Goal: Task Accomplishment & Management: Manage account settings

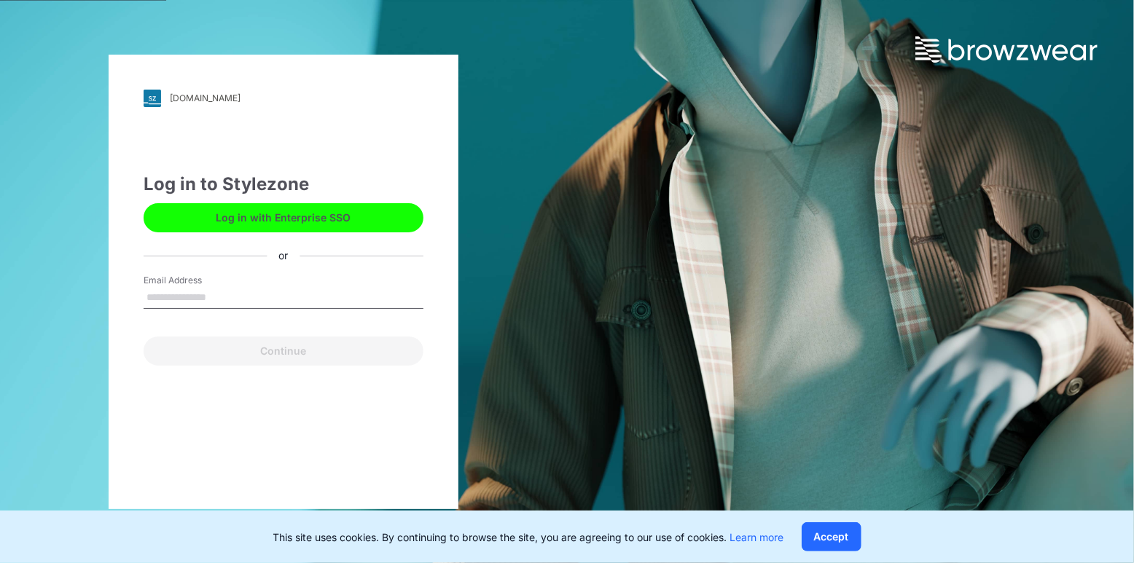
click at [238, 213] on button "Log in with Enterprise SSO" at bounding box center [284, 217] width 280 height 29
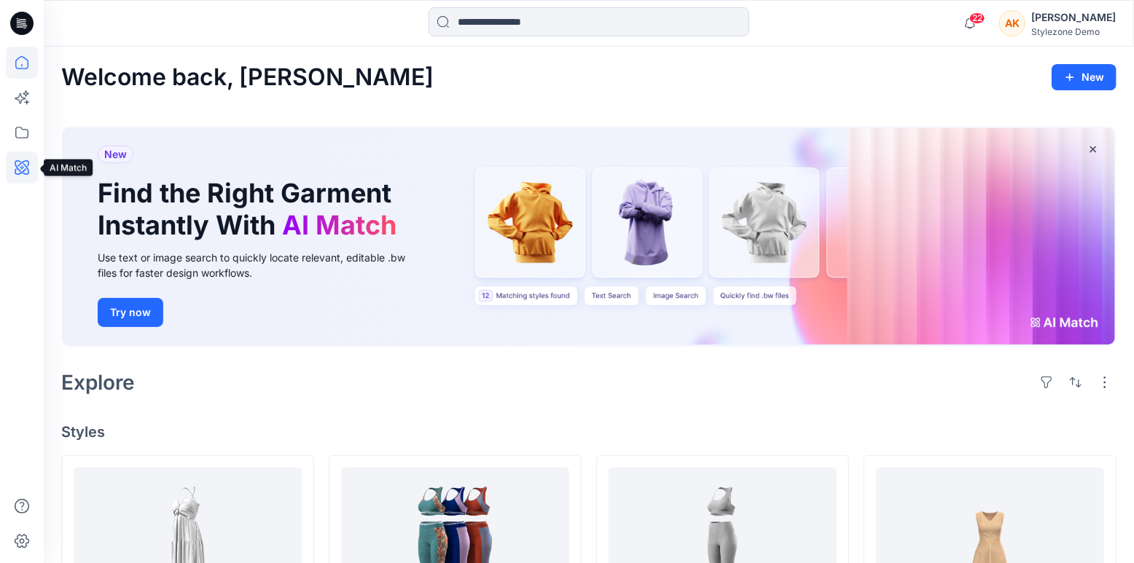
click at [28, 170] on icon at bounding box center [22, 167] width 15 height 15
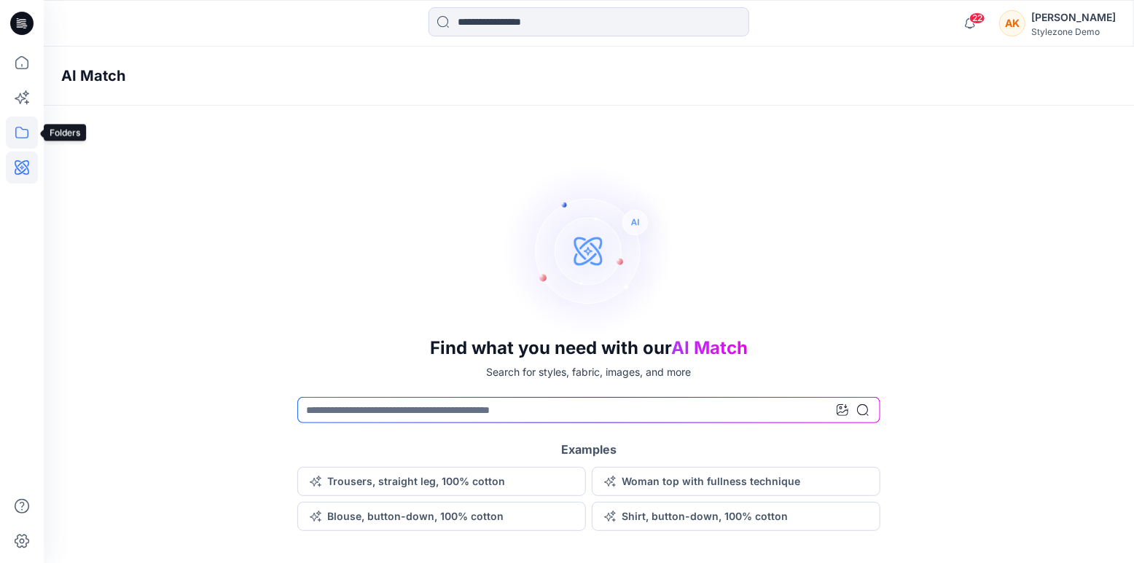
click at [25, 132] on icon at bounding box center [22, 133] width 32 height 32
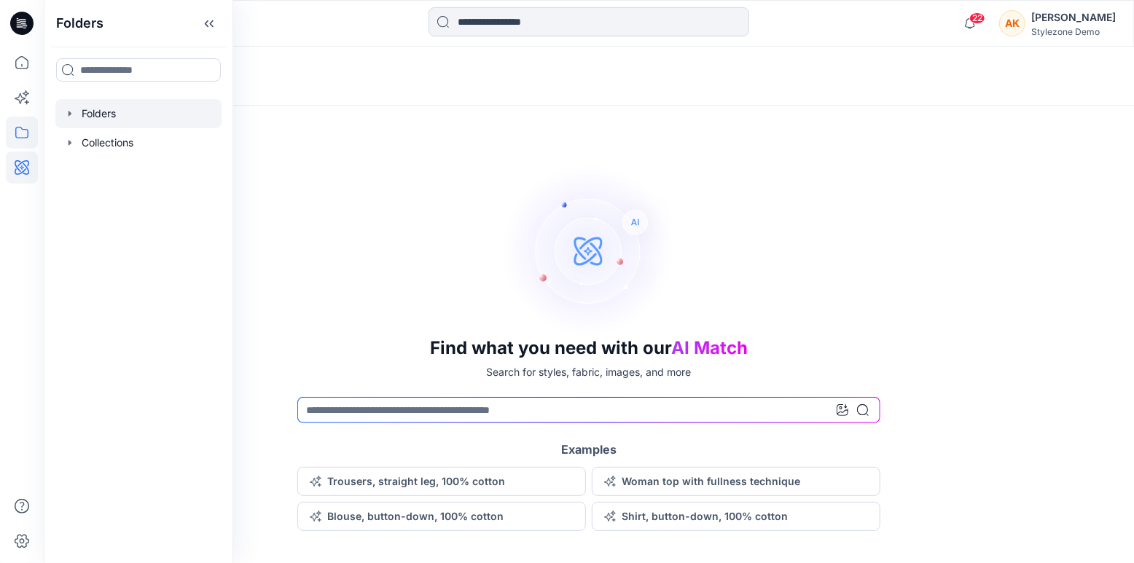
click at [68, 124] on div at bounding box center [138, 113] width 166 height 29
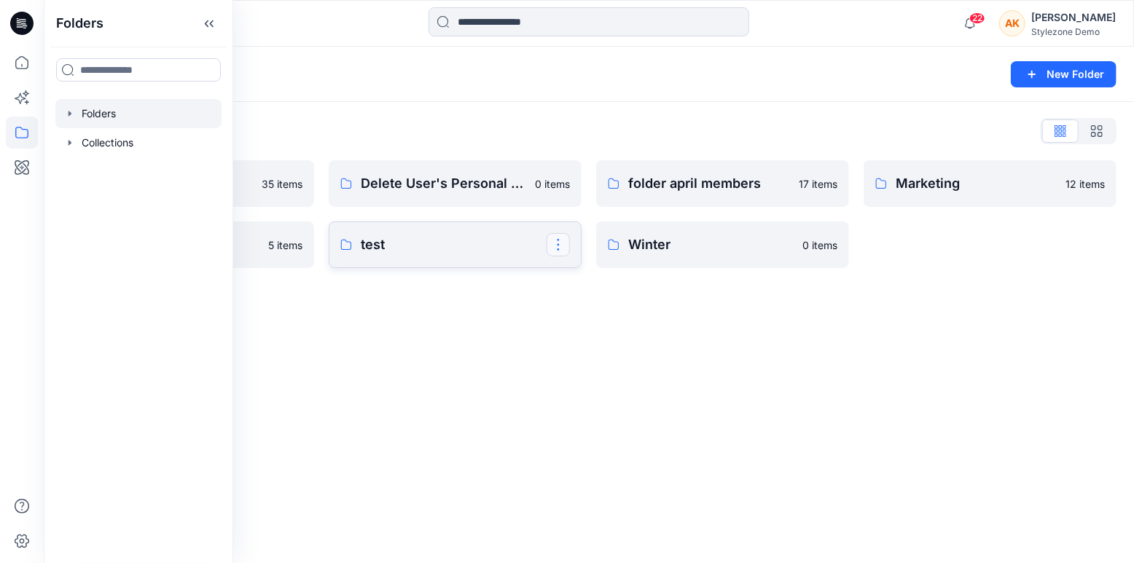
click at [566, 248] on button "button" at bounding box center [557, 244] width 23 height 23
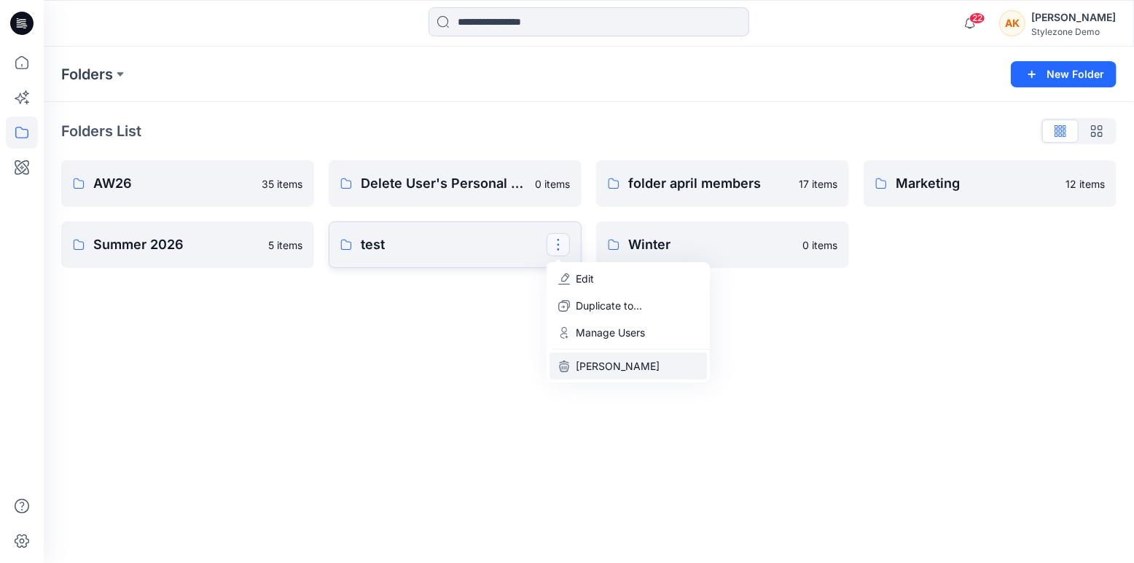
click at [600, 374] on button "[PERSON_NAME]" at bounding box center [627, 366] width 157 height 27
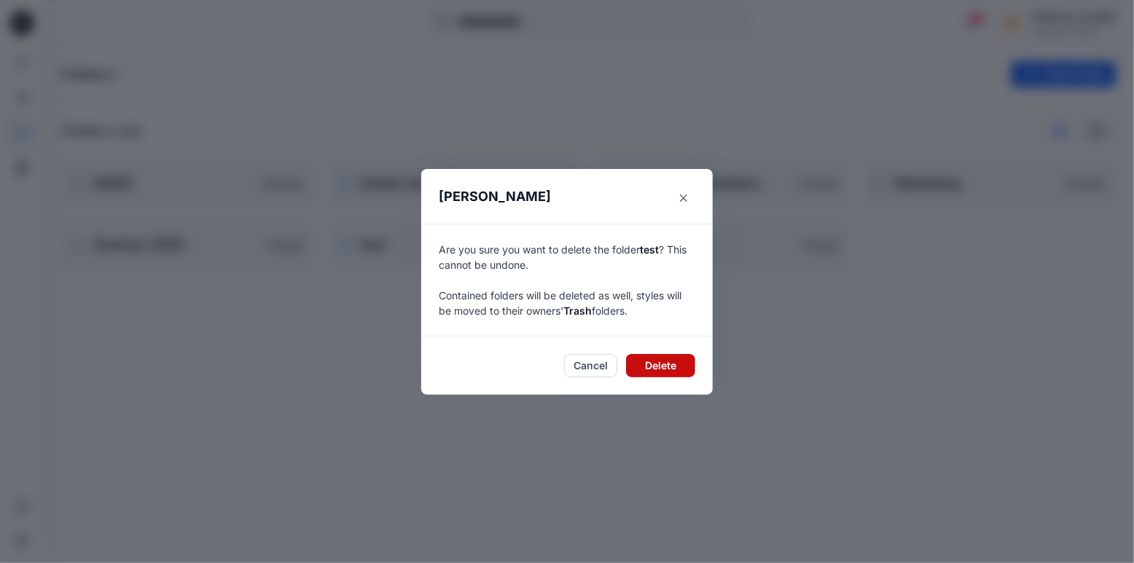
click at [667, 360] on button "Delete" at bounding box center [660, 365] width 69 height 23
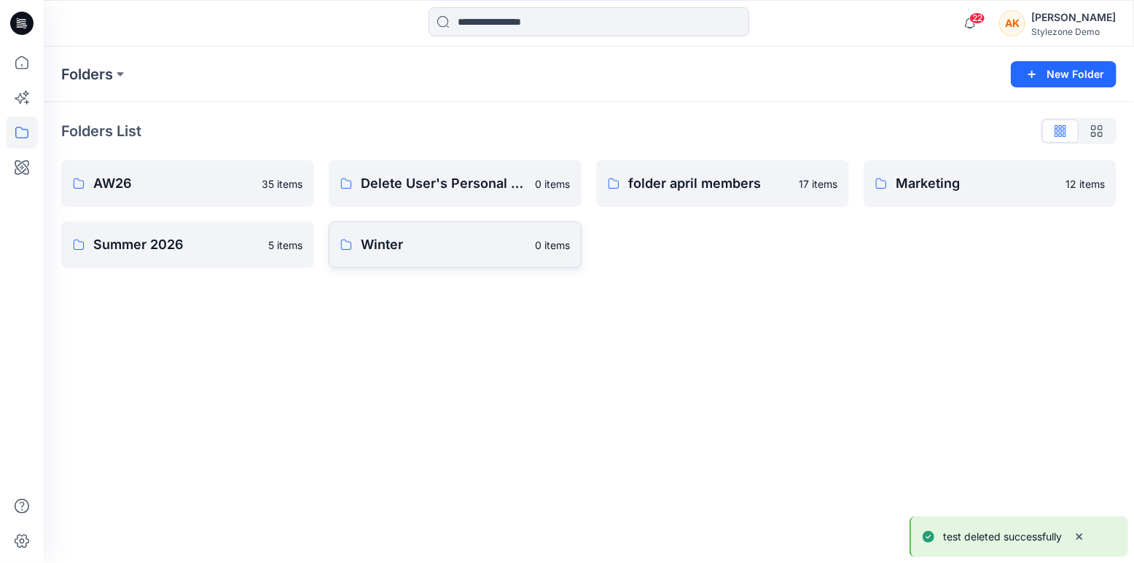
click at [535, 244] on p "0 items" at bounding box center [552, 245] width 35 height 15
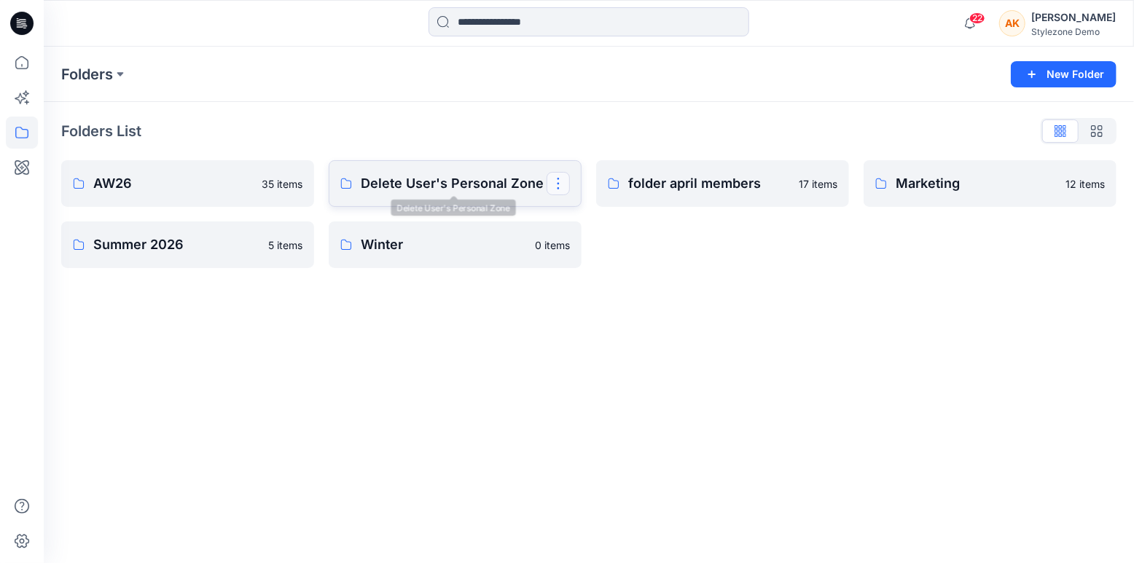
click at [562, 184] on button "button" at bounding box center [557, 183] width 23 height 23
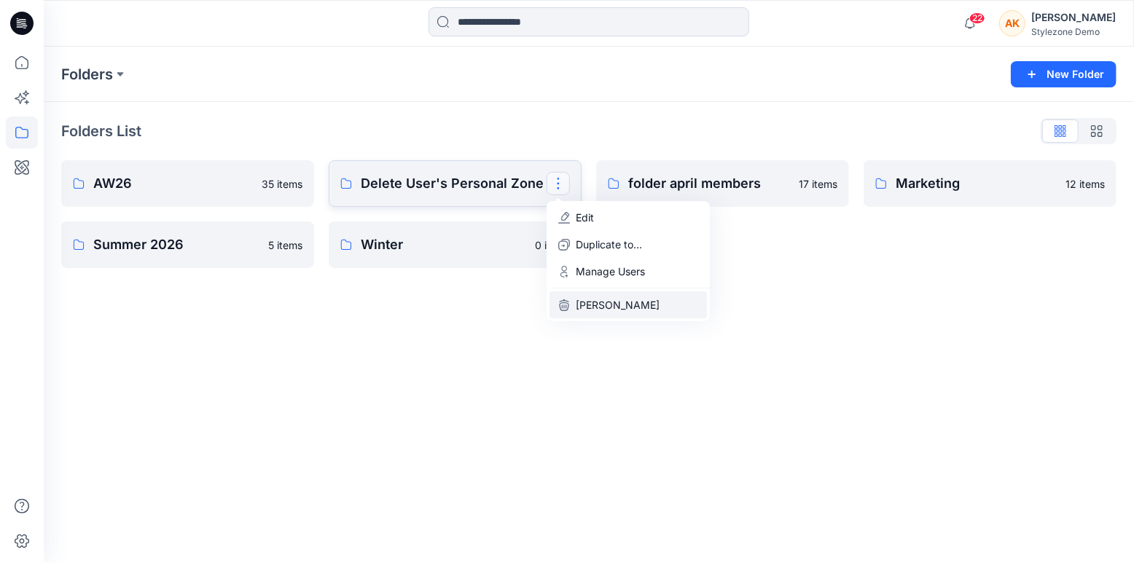
click at [596, 312] on button "[PERSON_NAME]" at bounding box center [627, 304] width 157 height 27
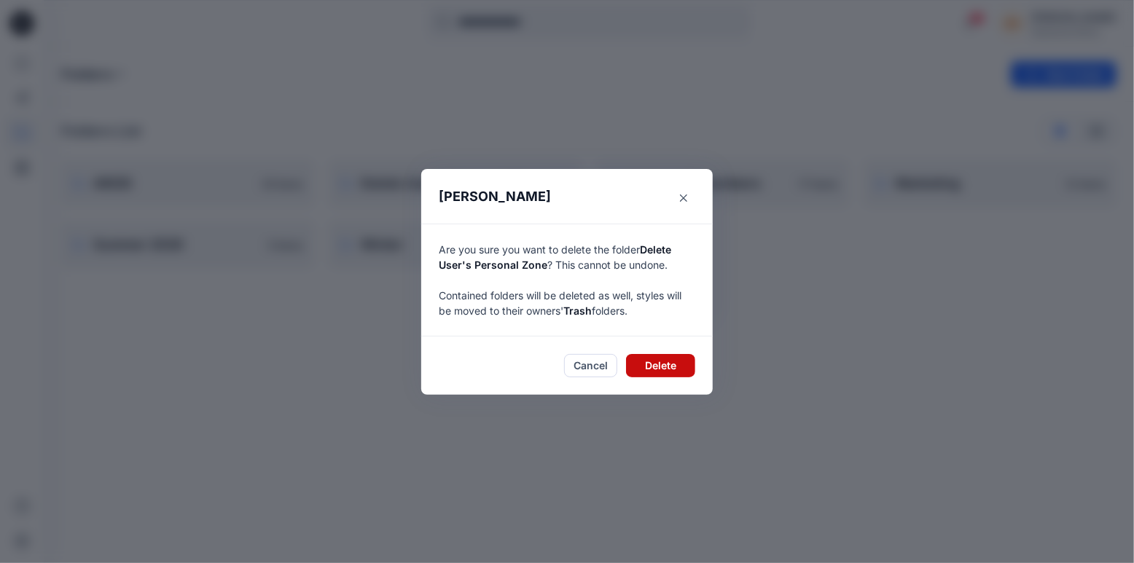
click at [656, 367] on button "Delete" at bounding box center [660, 365] width 69 height 23
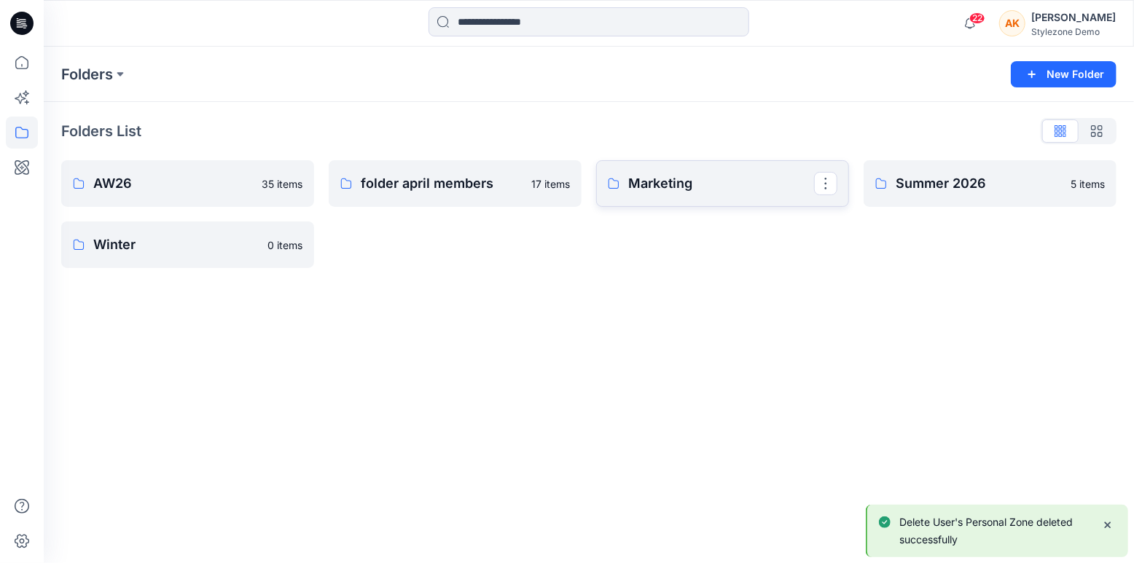
click at [662, 190] on p "Marketing" at bounding box center [721, 183] width 186 height 20
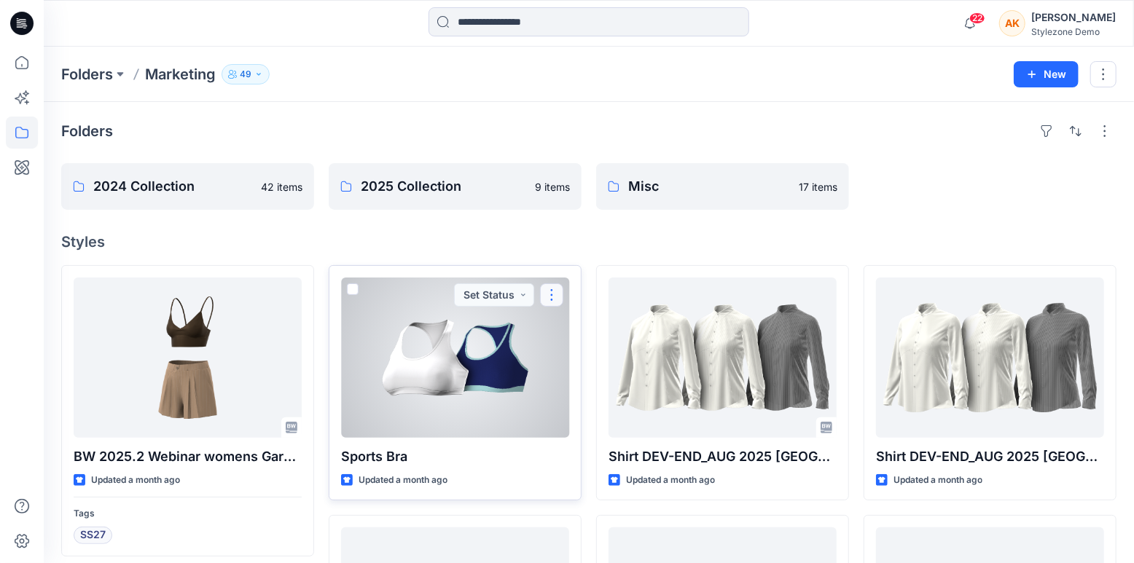
click at [552, 299] on button "button" at bounding box center [551, 294] width 23 height 23
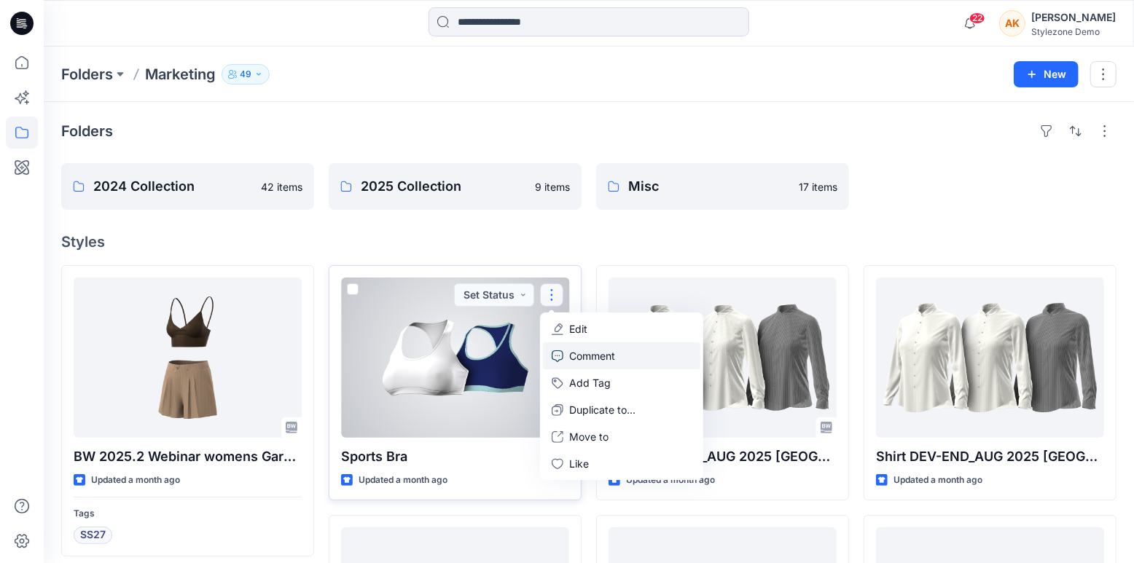
click at [621, 353] on link "Comment" at bounding box center [621, 355] width 157 height 27
